Goal: Check status: Check status

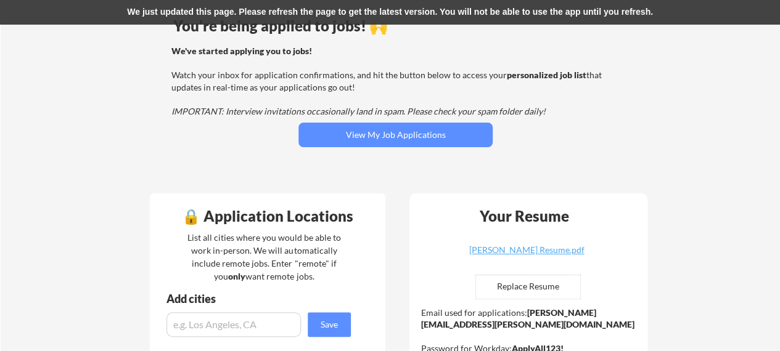
scroll to position [52, 0]
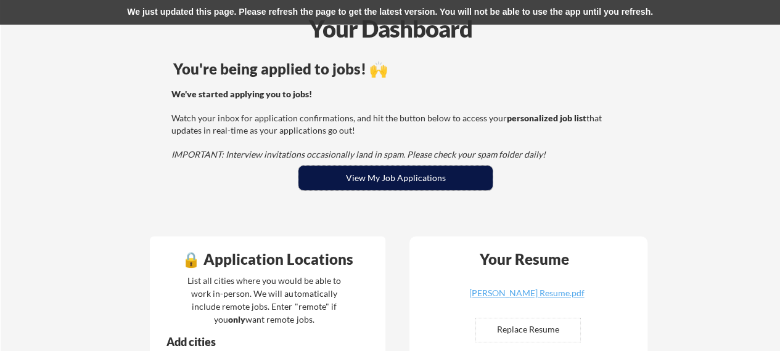
click at [336, 177] on button "View My Job Applications" at bounding box center [395, 178] width 194 height 25
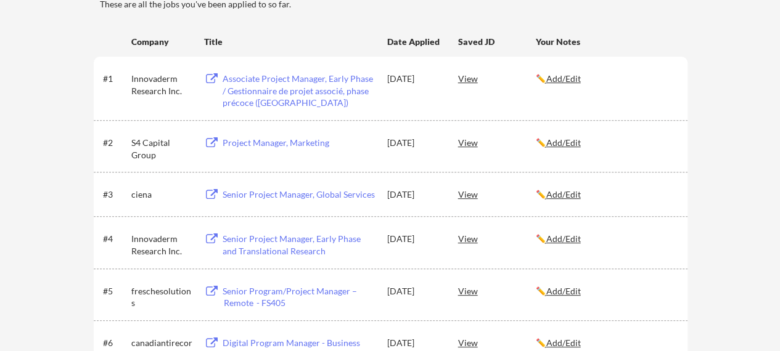
scroll to position [185, 0]
click at [474, 240] on div "View" at bounding box center [497, 237] width 78 height 22
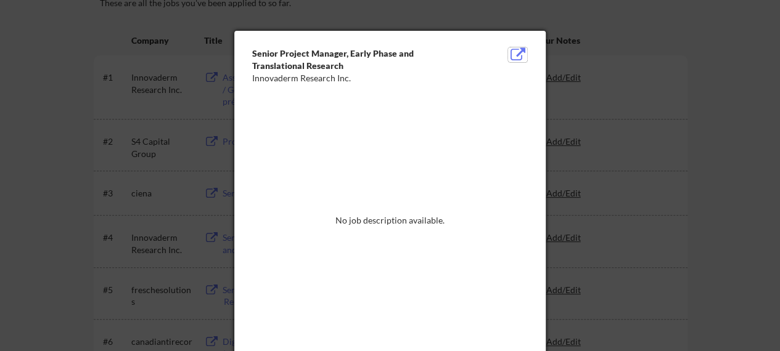
click at [515, 58] on button at bounding box center [517, 54] width 19 height 15
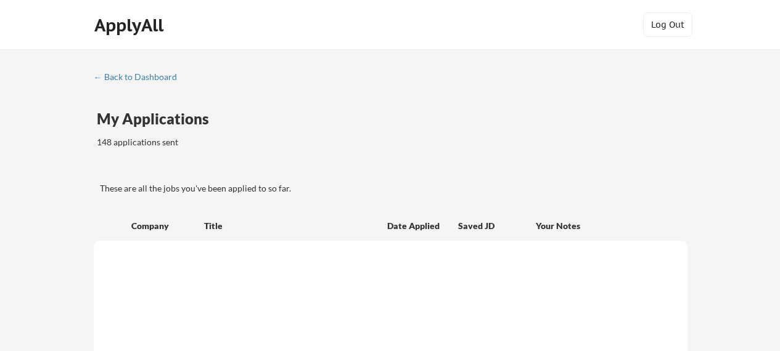
scroll to position [185, 0]
